Goal: Task Accomplishment & Management: Manage account settings

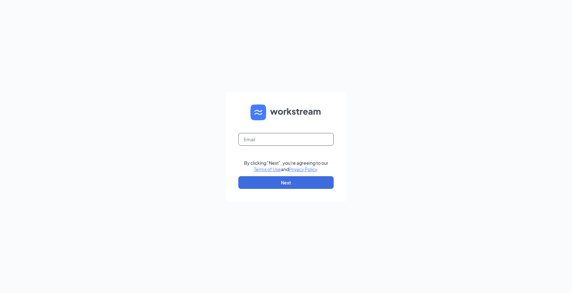
click at [253, 140] on input "text" at bounding box center [285, 139] width 95 height 13
type input "al1377@pjunited.com"
click at [274, 183] on button "Next" at bounding box center [285, 182] width 95 height 13
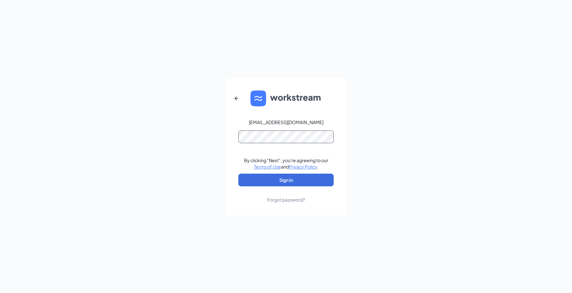
click at [238, 174] on button "Sign In" at bounding box center [285, 180] width 95 height 13
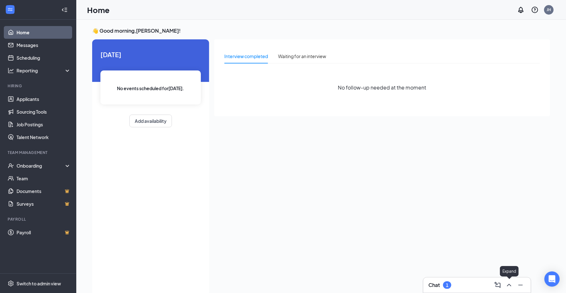
click at [509, 285] on icon "ChevronUp" at bounding box center [509, 285] width 4 height 3
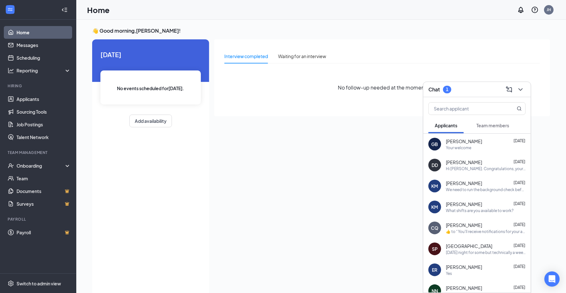
click at [486, 126] on span "Team members" at bounding box center [492, 126] width 33 height 6
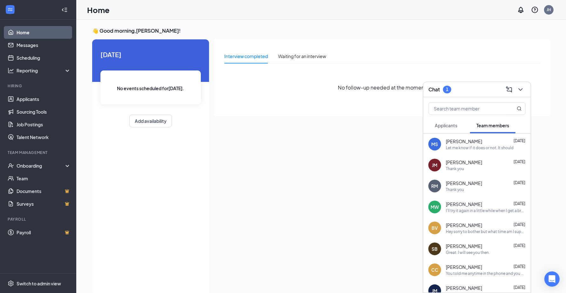
click at [453, 147] on div "Let me know if it does or not. It should" at bounding box center [480, 147] width 68 height 5
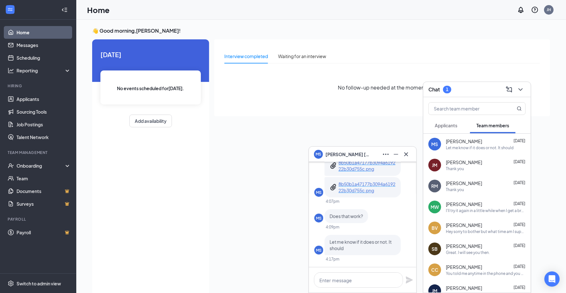
click at [350, 186] on p "8b50b1a47177b3094a619222b30d755c.png" at bounding box center [366, 187] width 57 height 13
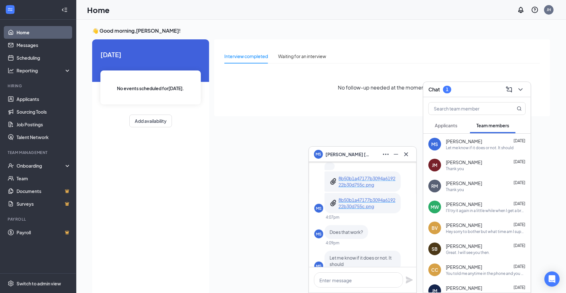
click at [363, 182] on p "8b50b1a47177b3094a619222b30d755c.png" at bounding box center [366, 181] width 57 height 13
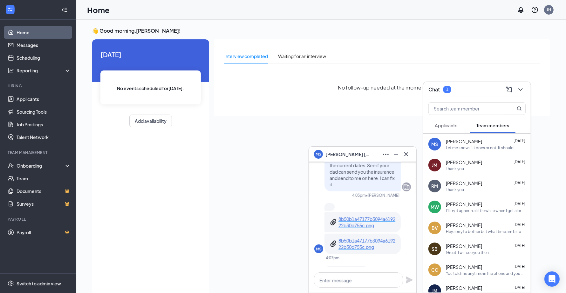
scroll to position [-64, 0]
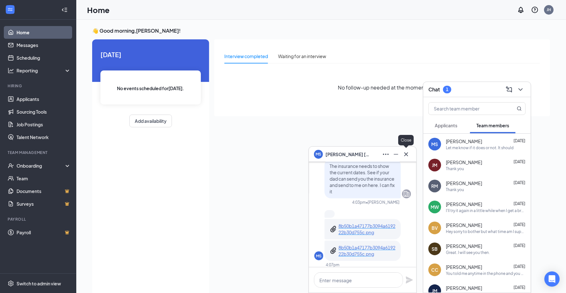
click at [402, 156] on icon "Cross" at bounding box center [406, 155] width 8 height 8
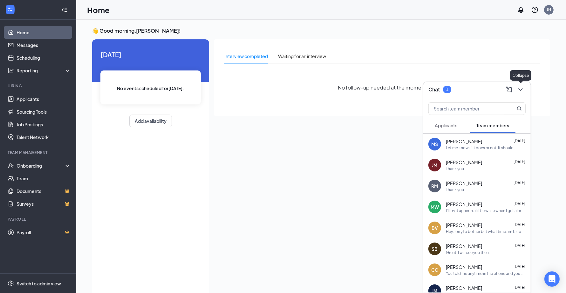
click at [520, 86] on icon "ChevronDown" at bounding box center [521, 90] width 8 height 8
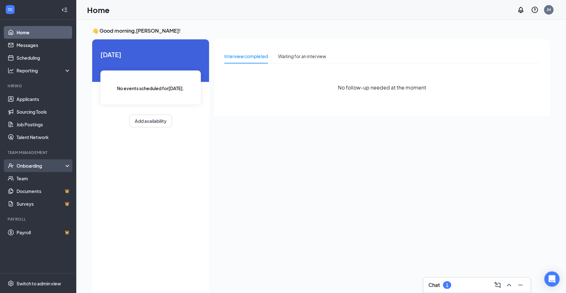
click at [32, 169] on div "Onboarding" at bounding box center [41, 166] width 49 height 6
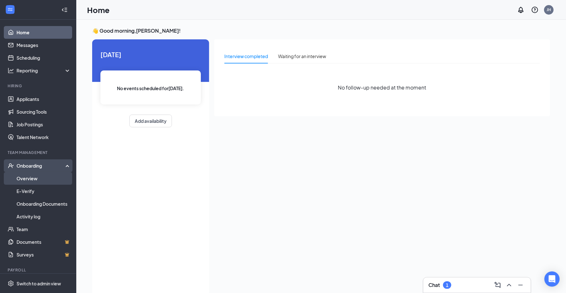
click at [28, 180] on link "Overview" at bounding box center [44, 178] width 54 height 13
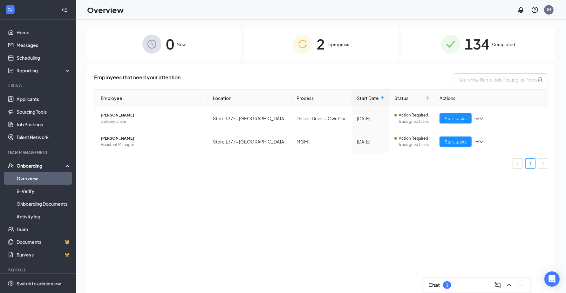
click at [301, 46] on img at bounding box center [302, 44] width 19 height 19
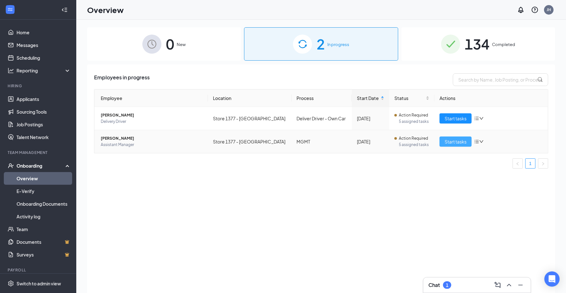
click at [450, 142] on span "Start tasks" at bounding box center [456, 141] width 22 height 7
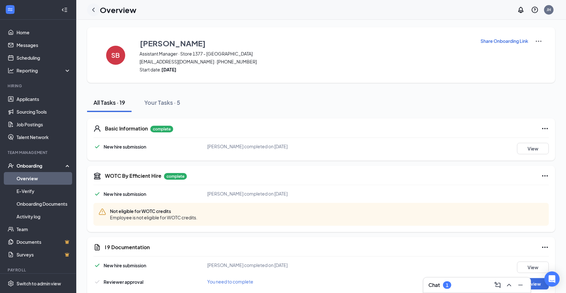
click at [92, 9] on icon "ChevronLeft" at bounding box center [94, 10] width 8 height 8
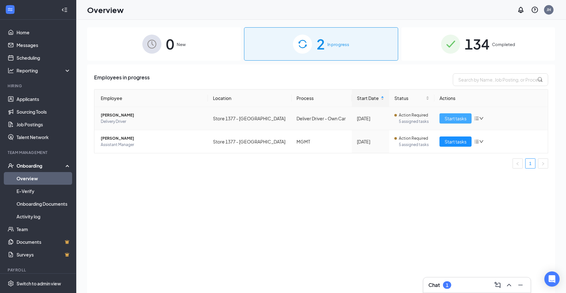
click at [451, 119] on span "Start tasks" at bounding box center [456, 118] width 22 height 7
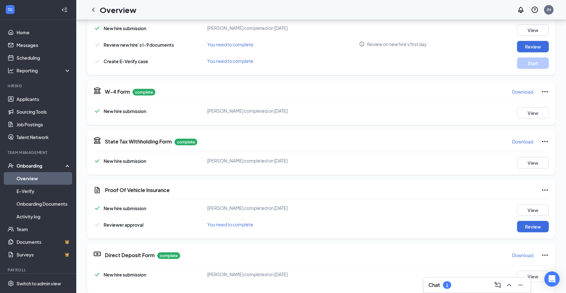
scroll to position [311, 0]
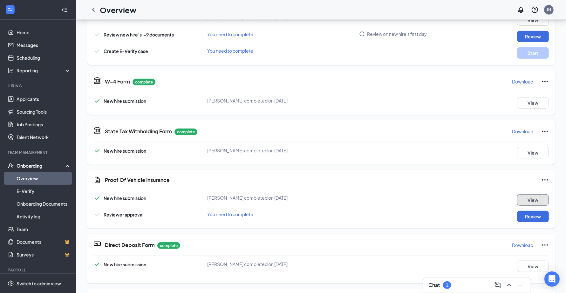
click at [527, 201] on button "View" at bounding box center [533, 199] width 32 height 11
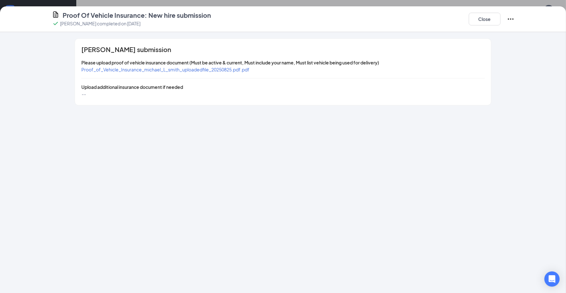
click at [164, 69] on span "Proof_of_Vehicle_Insurance_michael_L_smith_uploadedfile_20250825.pdf.pdf" at bounding box center [165, 70] width 168 height 6
click at [488, 21] on button "Close" at bounding box center [485, 19] width 32 height 13
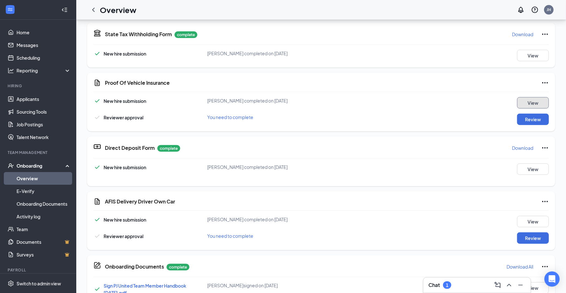
scroll to position [415, 0]
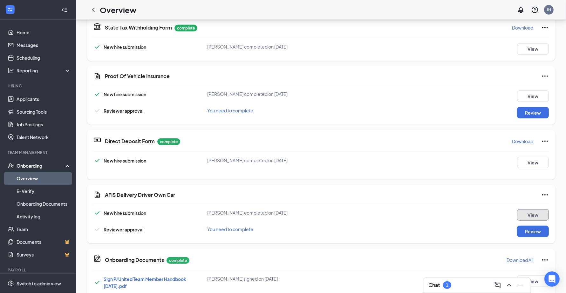
click at [522, 214] on button "View" at bounding box center [533, 214] width 32 height 11
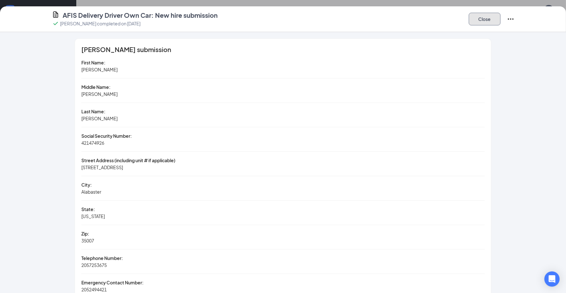
click at [482, 21] on button "Close" at bounding box center [485, 19] width 32 height 13
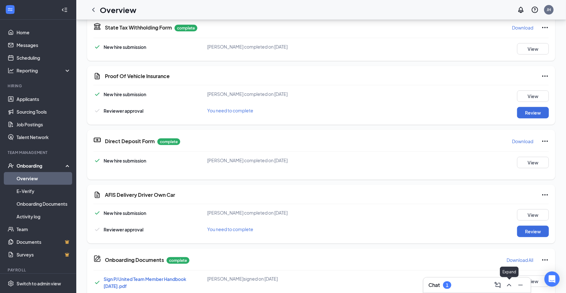
click at [511, 284] on icon "ChevronUp" at bounding box center [509, 286] width 8 height 8
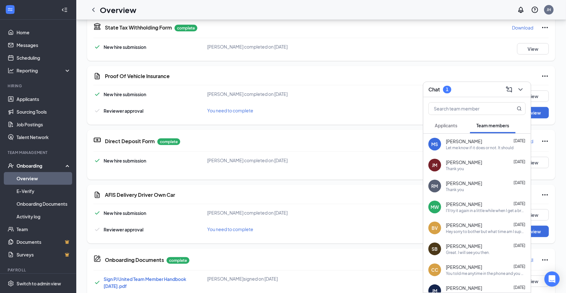
click at [470, 145] on div "[PERSON_NAME] [DATE] Let me know if it does or not. It should" at bounding box center [486, 144] width 80 height 12
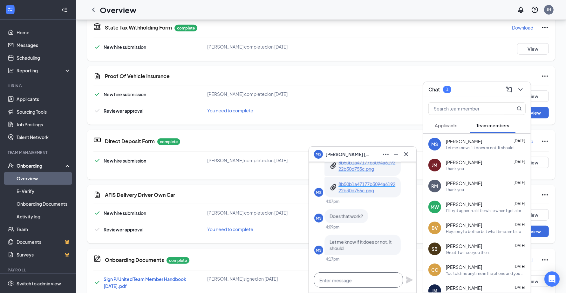
drag, startPoint x: 324, startPoint y: 281, endPoint x: 330, endPoint y: 276, distance: 6.6
click at [329, 277] on textarea at bounding box center [358, 280] width 89 height 15
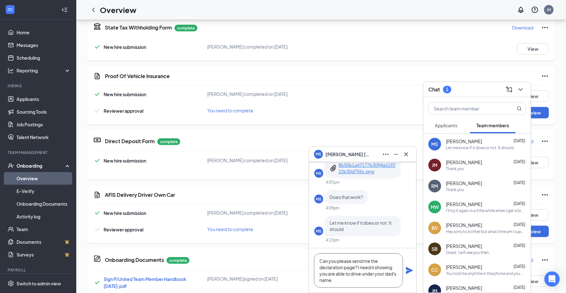
type textarea "Can you please send me the declaration page? I need it showing you are able to …"
click at [408, 270] on icon "Plane" at bounding box center [409, 270] width 7 height 7
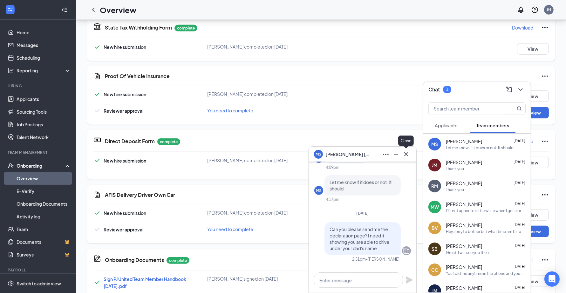
click at [405, 152] on icon "Cross" at bounding box center [406, 155] width 8 height 8
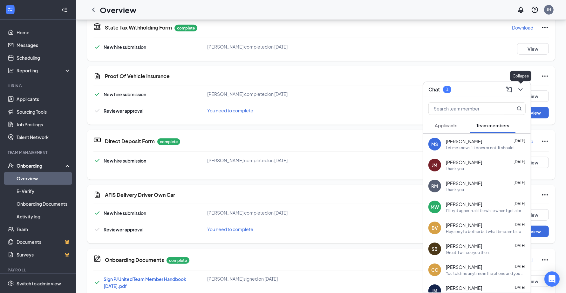
click at [520, 87] on icon "ChevronDown" at bounding box center [521, 90] width 8 height 8
